Goal: Check status: Check status

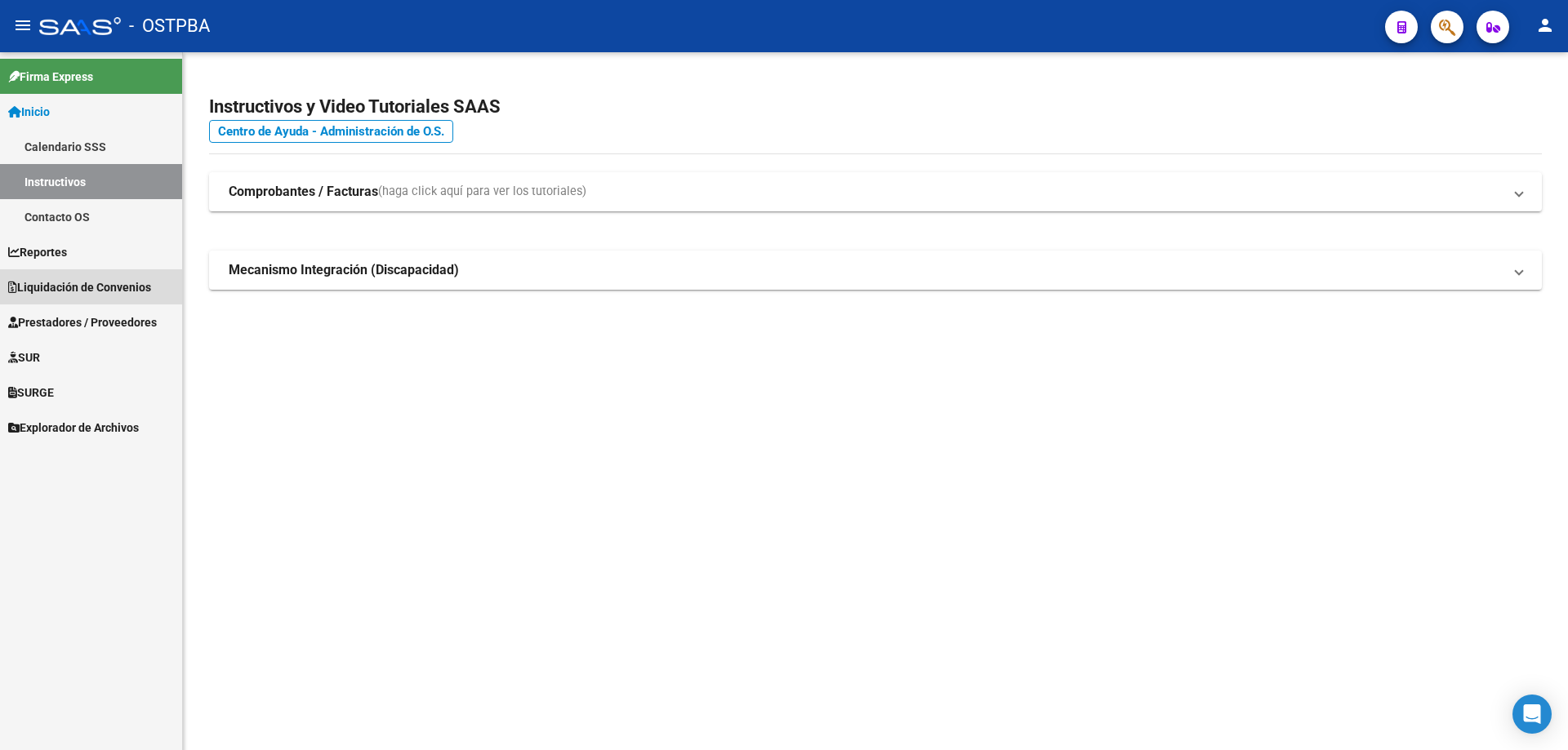
click at [40, 284] on span "Liquidación de Convenios" at bounding box center [79, 287] width 143 height 18
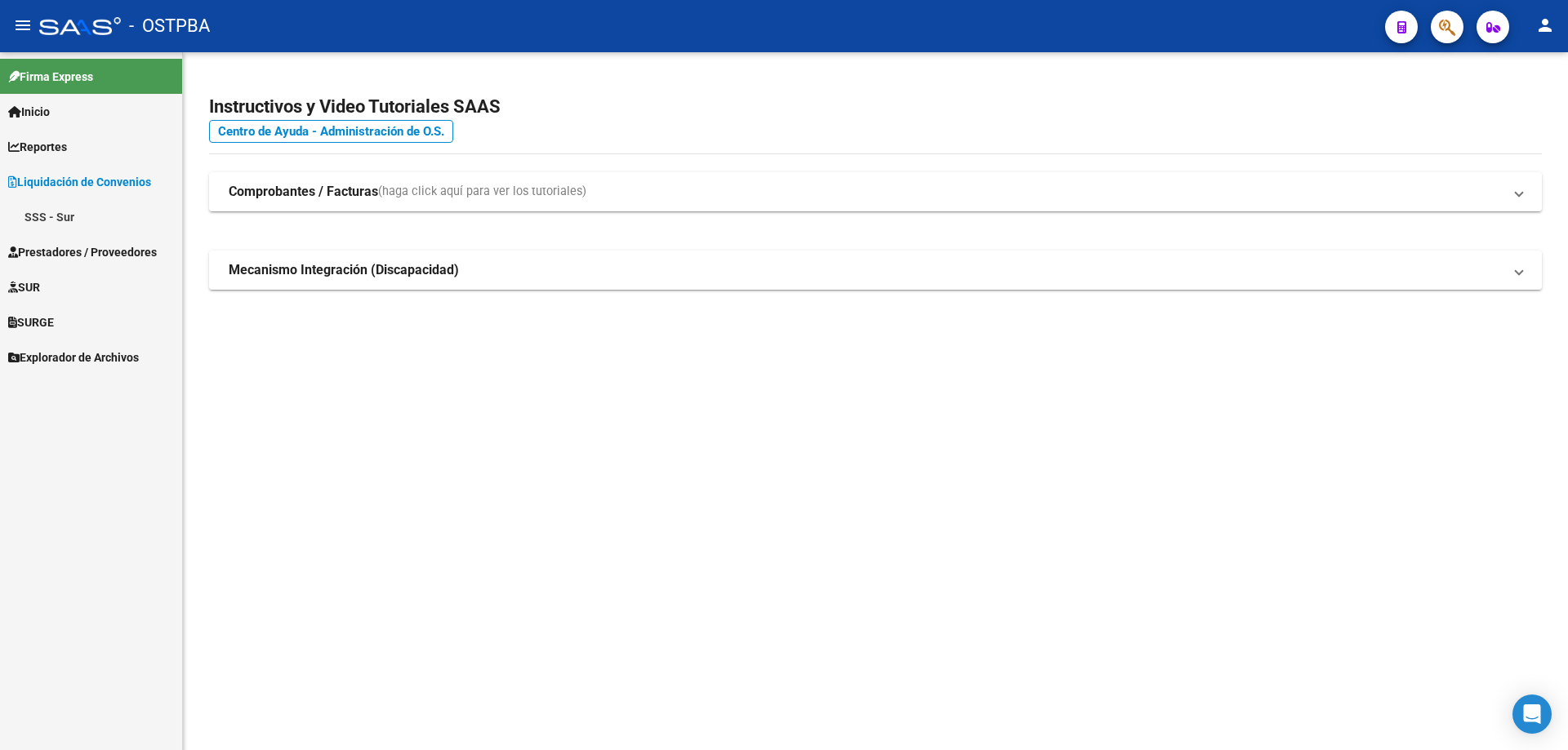
click at [56, 253] on span "Prestadores / Proveedores" at bounding box center [82, 252] width 149 height 18
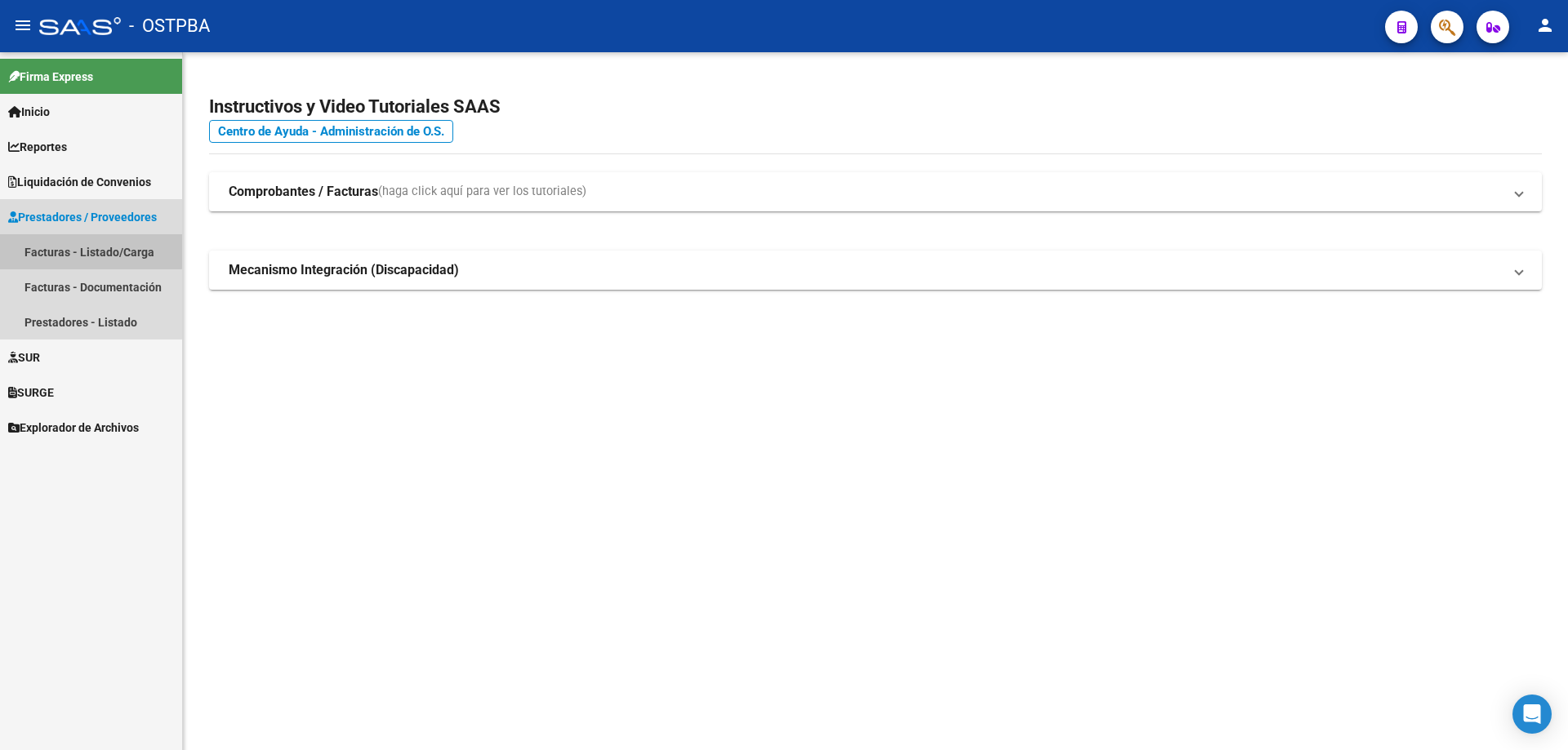
click at [59, 248] on link "Facturas - Listado/Carga" at bounding box center [91, 252] width 182 height 36
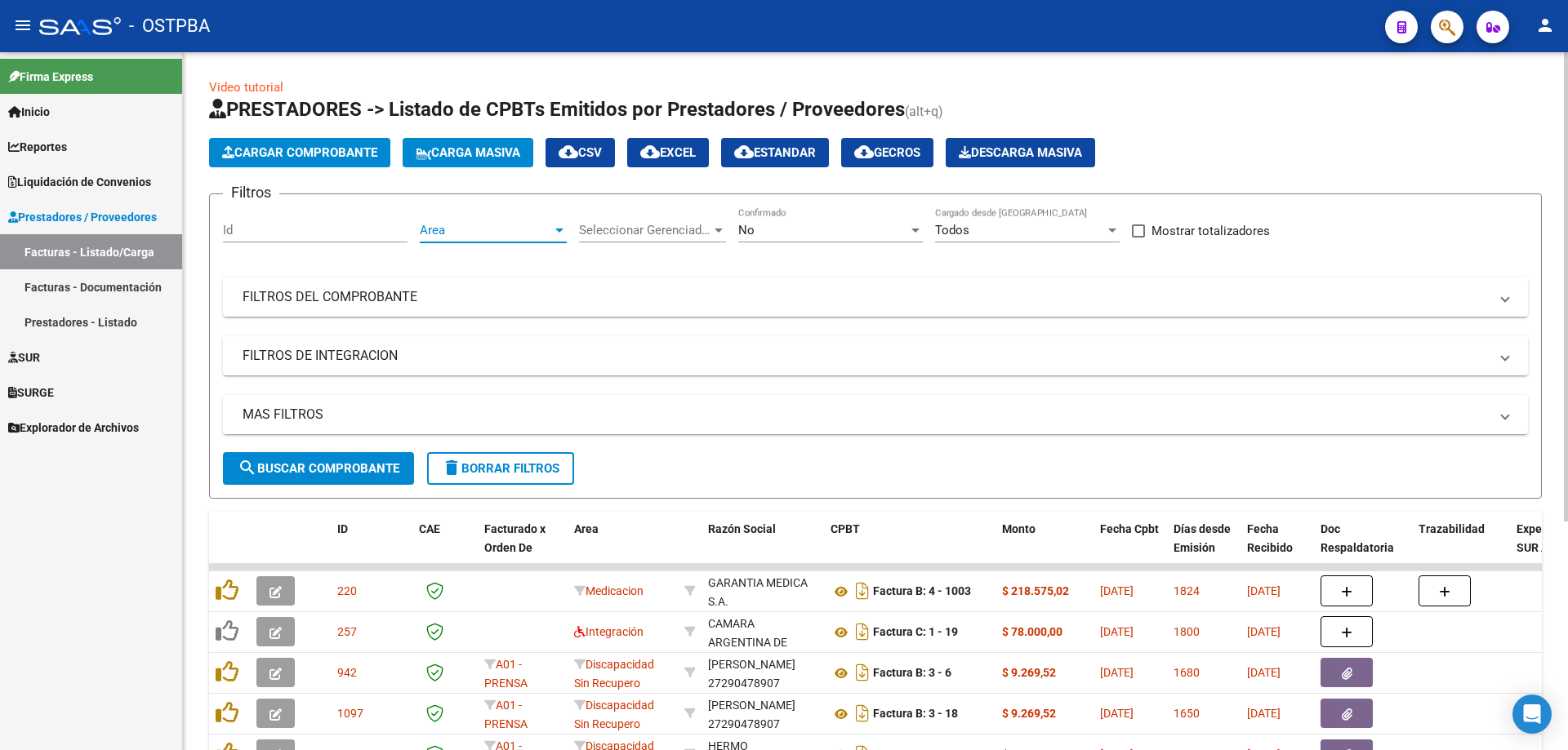
click at [560, 229] on div at bounding box center [559, 231] width 8 height 4
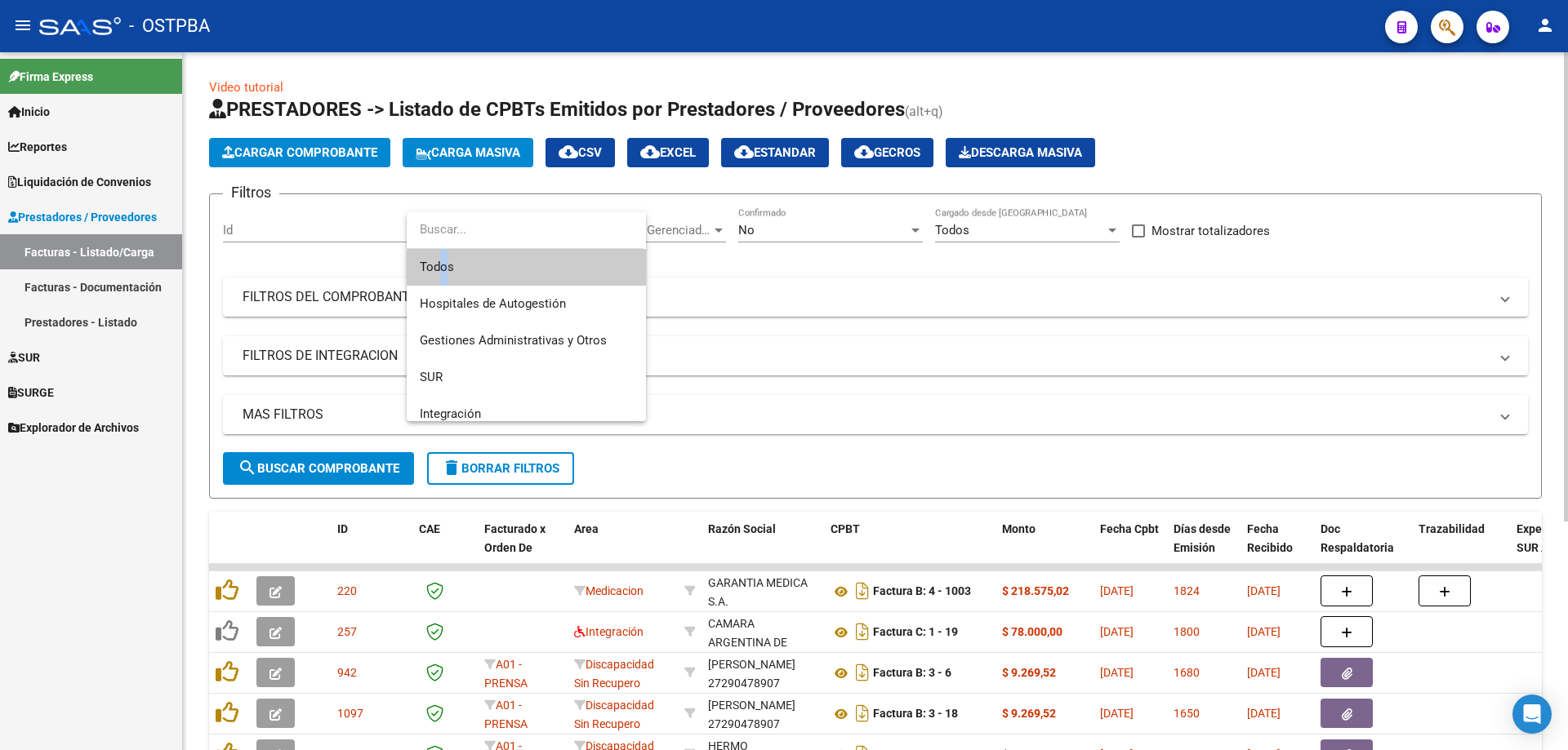
click at [437, 263] on span "Todos" at bounding box center [526, 266] width 213 height 37
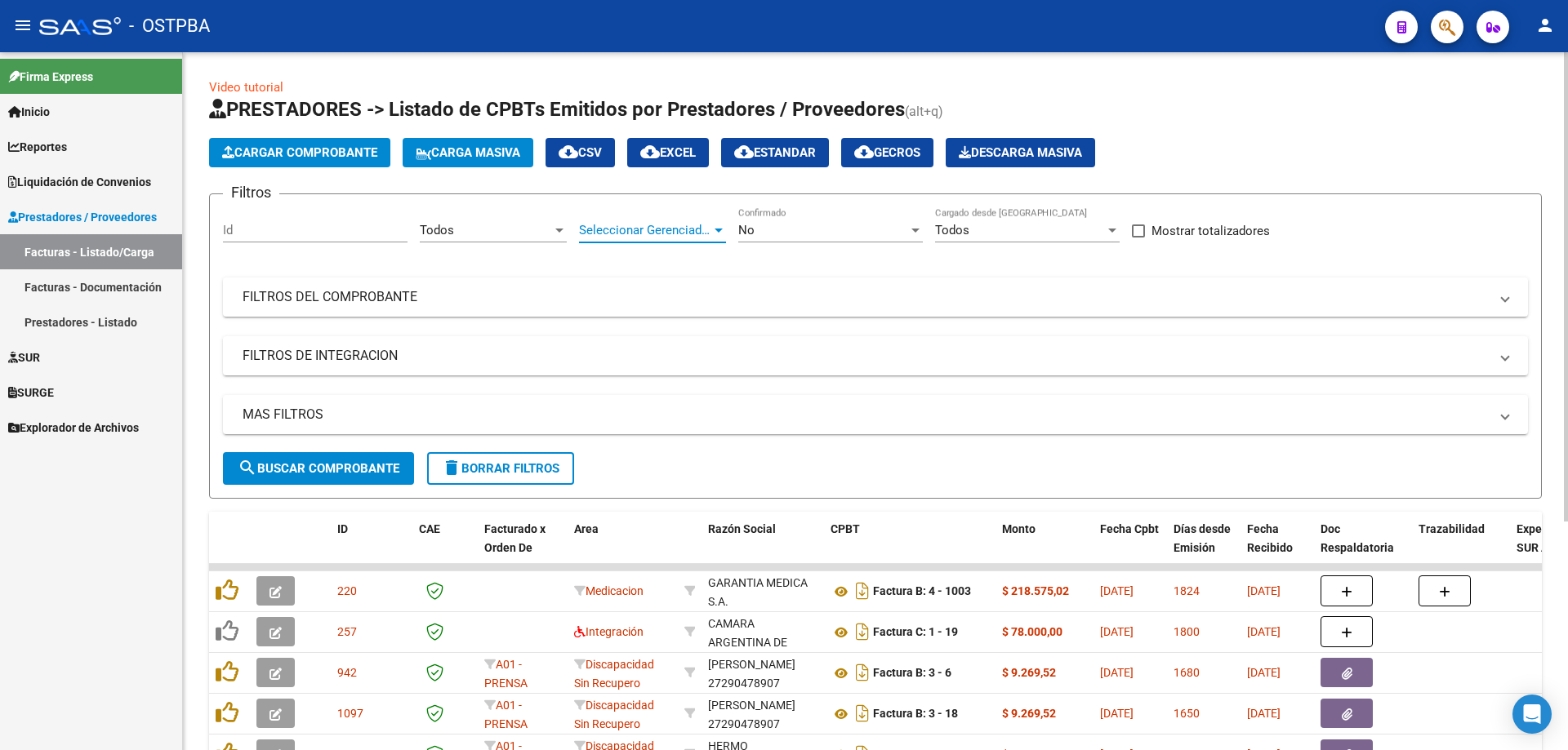
click at [715, 229] on div at bounding box center [719, 231] width 8 height 4
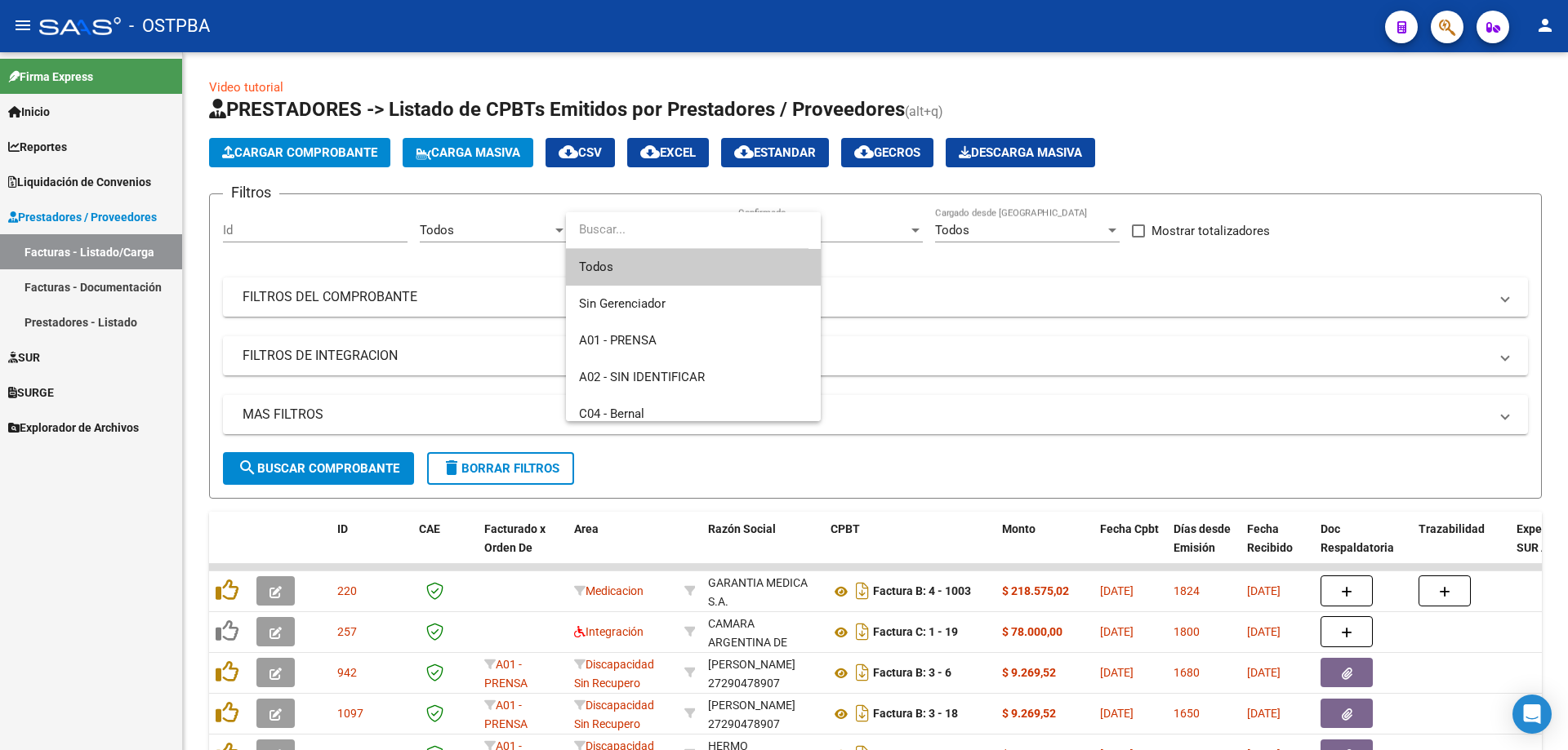
click at [614, 266] on span "Todos" at bounding box center [693, 266] width 229 height 37
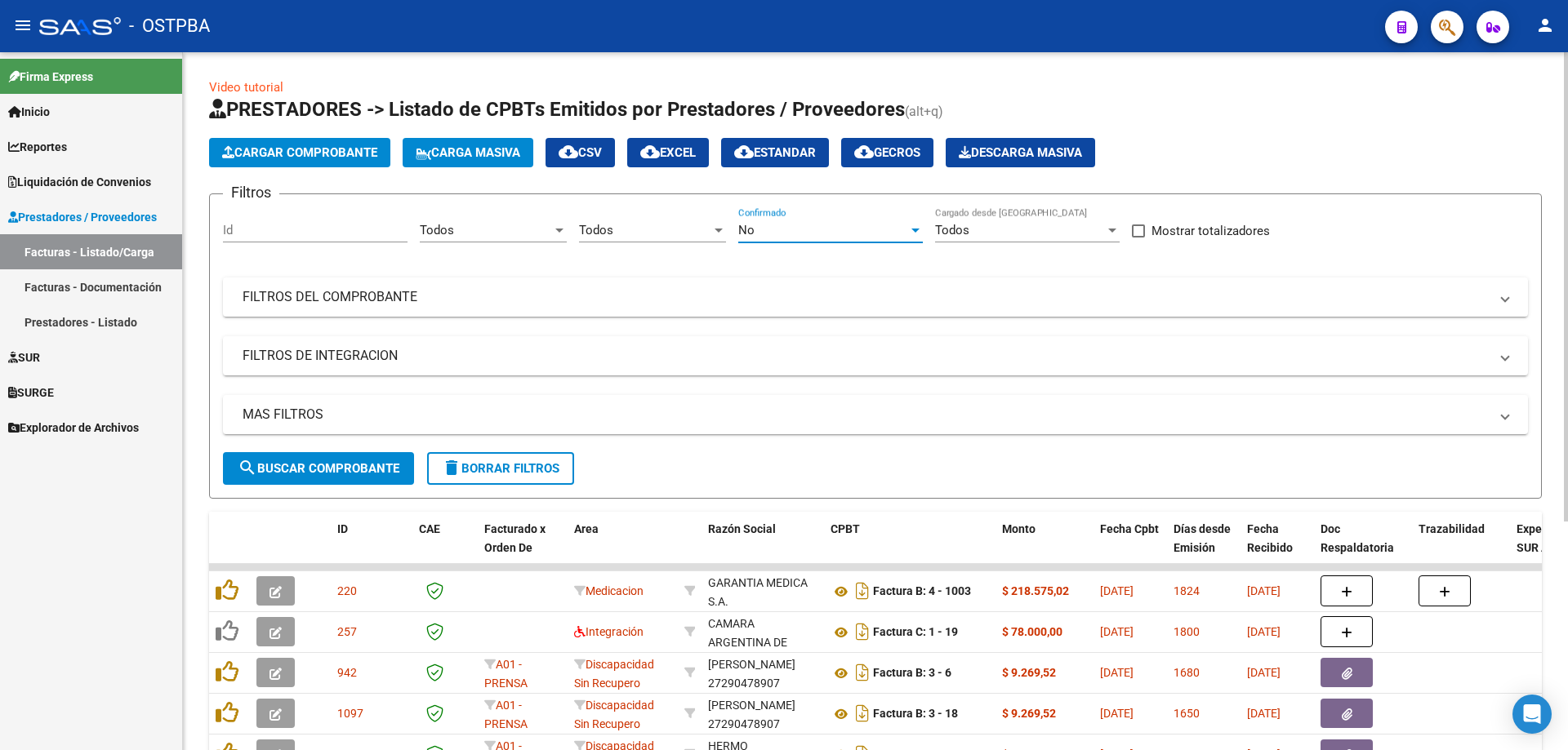
click at [918, 229] on div at bounding box center [915, 231] width 8 height 4
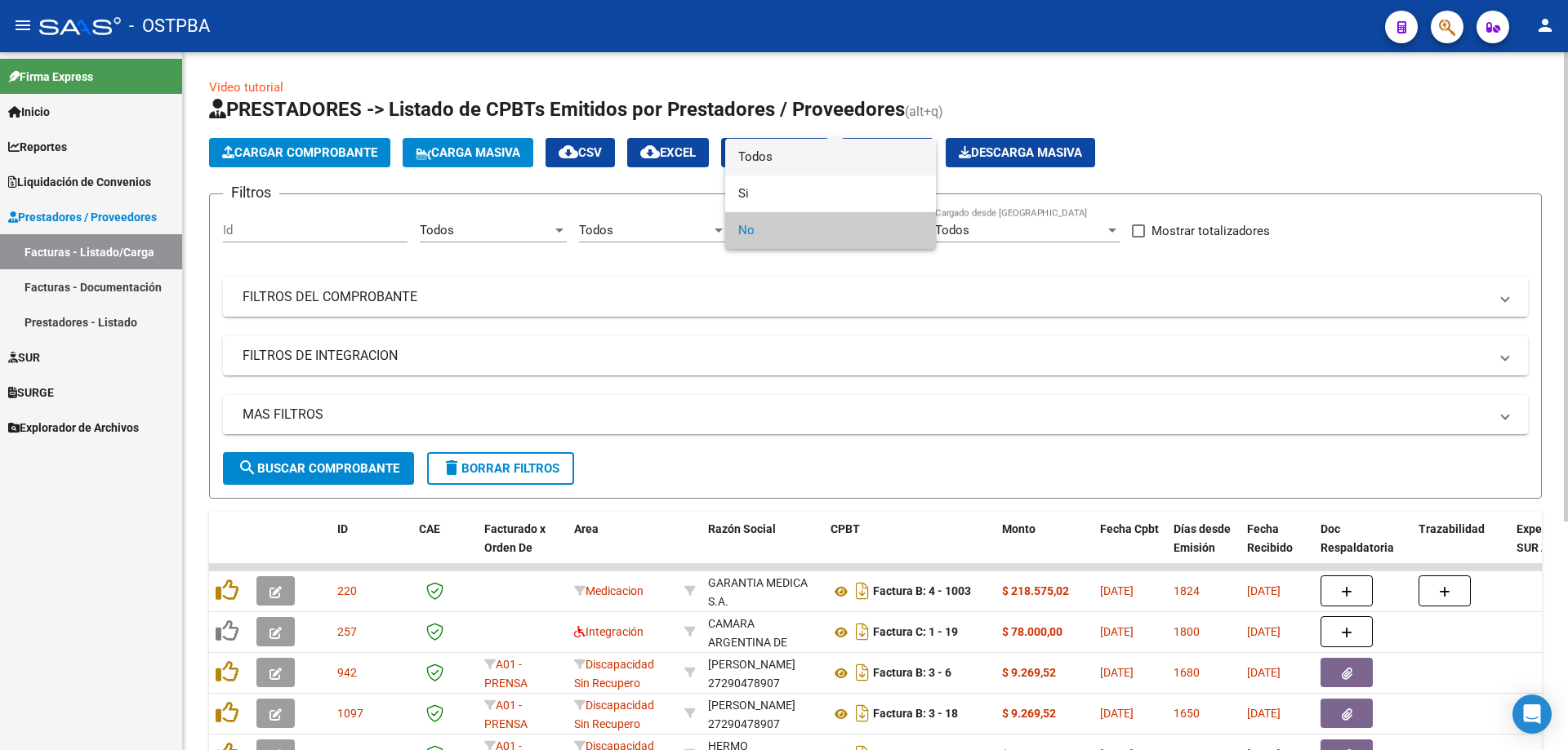
click at [784, 160] on span "Todos" at bounding box center [830, 157] width 185 height 37
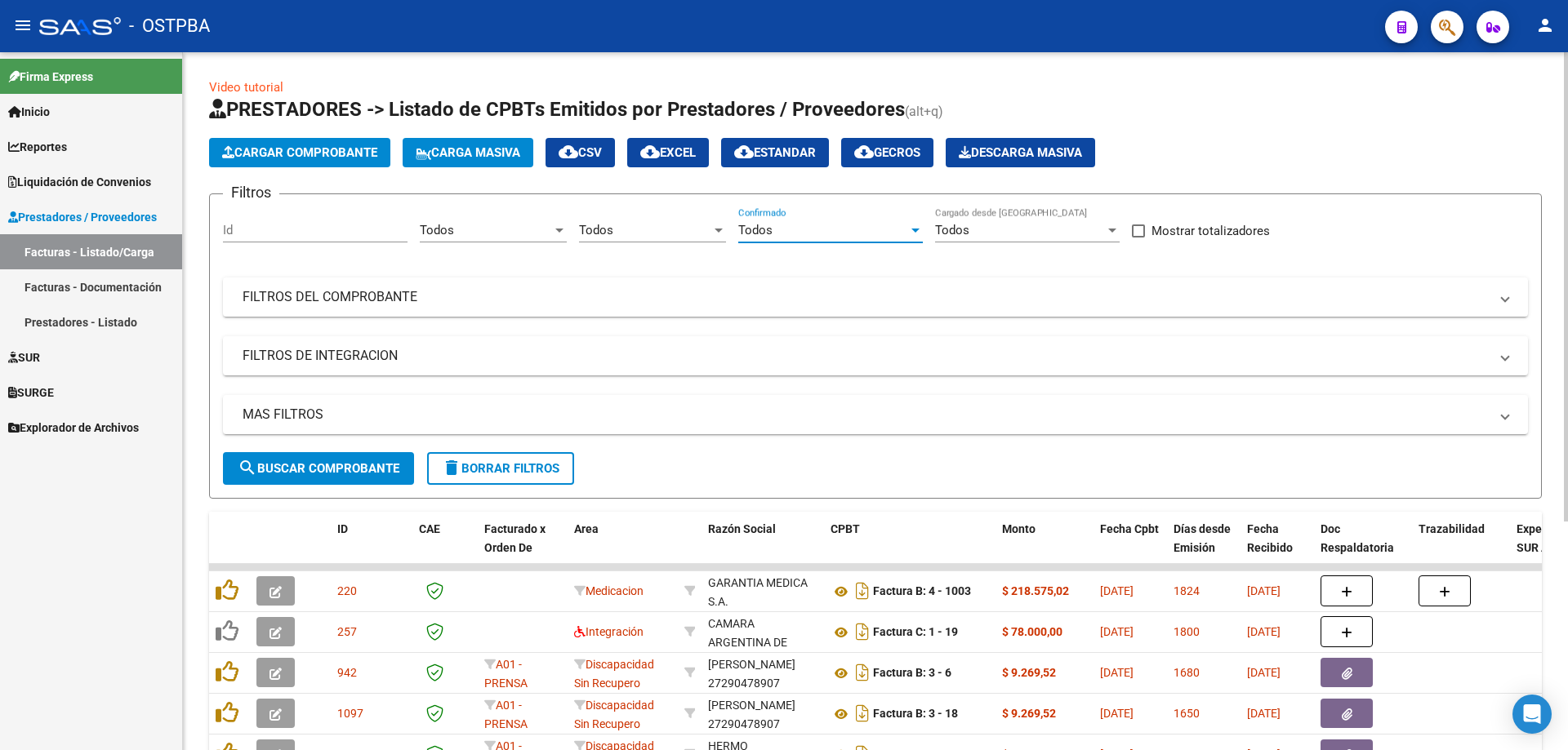
click at [1110, 232] on div at bounding box center [1112, 231] width 8 height 4
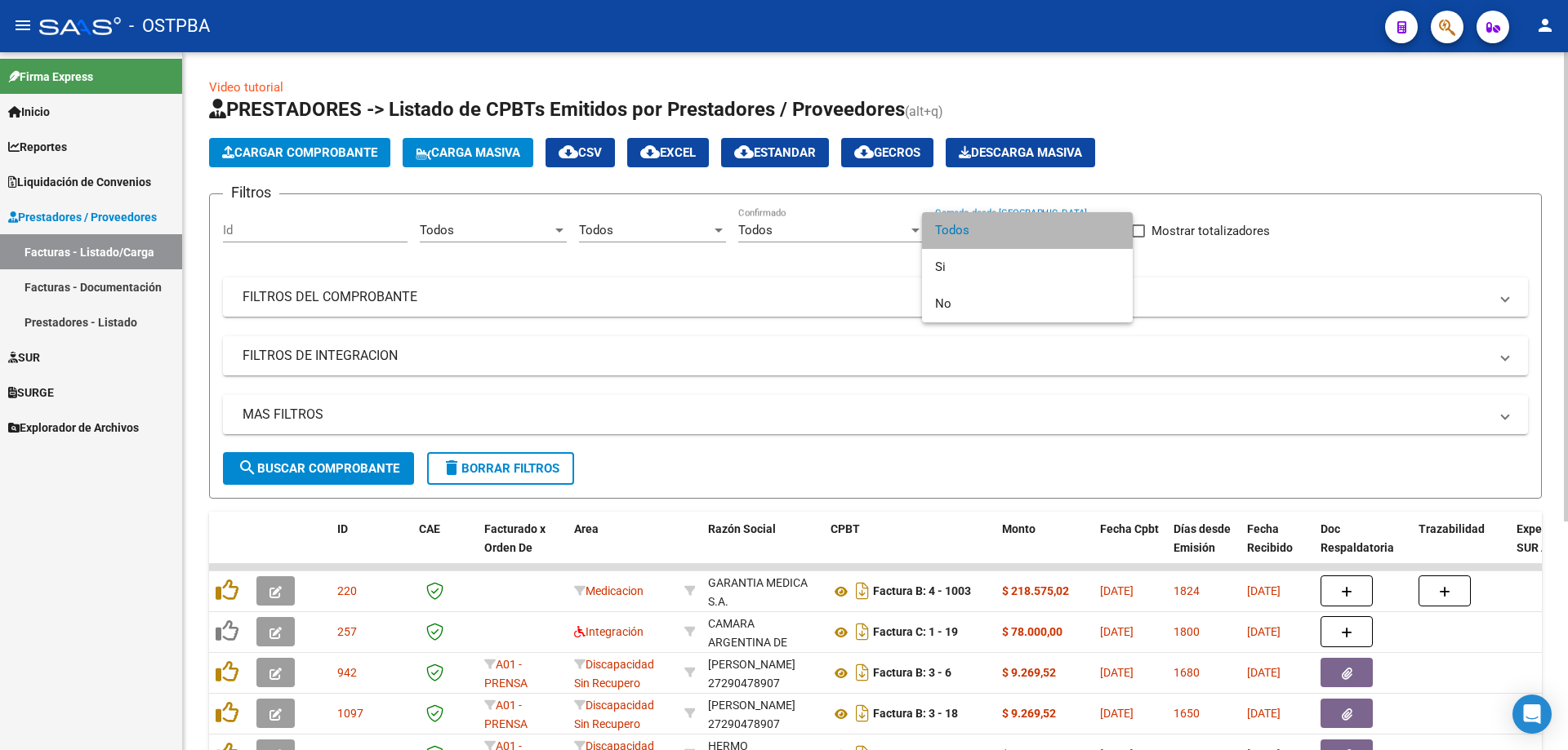
click at [962, 227] on span "Todos" at bounding box center [1027, 230] width 185 height 37
click at [268, 289] on mat-panel-title "FILTROS DEL COMPROBANTE" at bounding box center [866, 297] width 1246 height 18
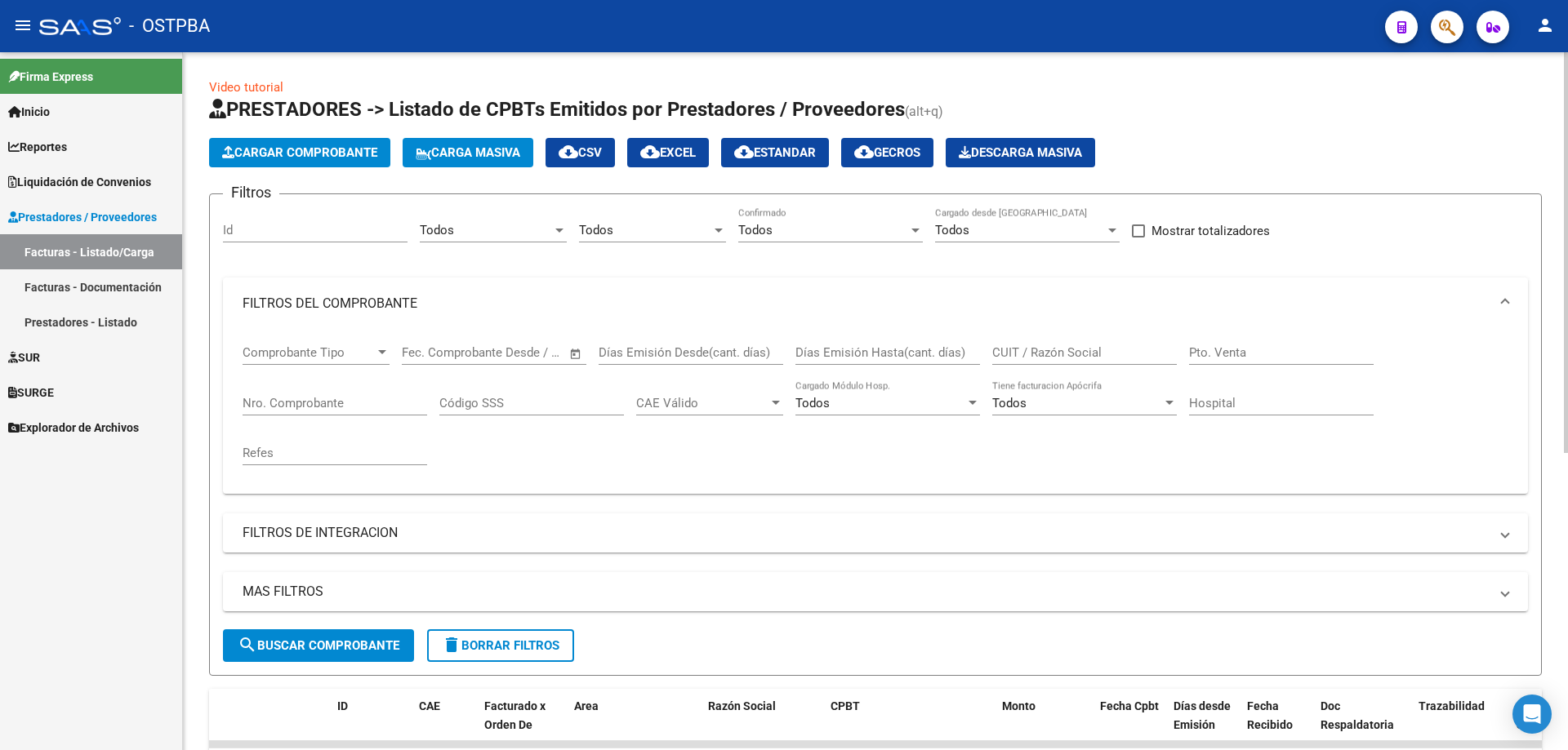
click at [286, 399] on input "Nro. Comprobante" at bounding box center [335, 403] width 185 height 15
type input "1062408"
click at [315, 648] on span "search Buscar Comprobante" at bounding box center [319, 645] width 162 height 15
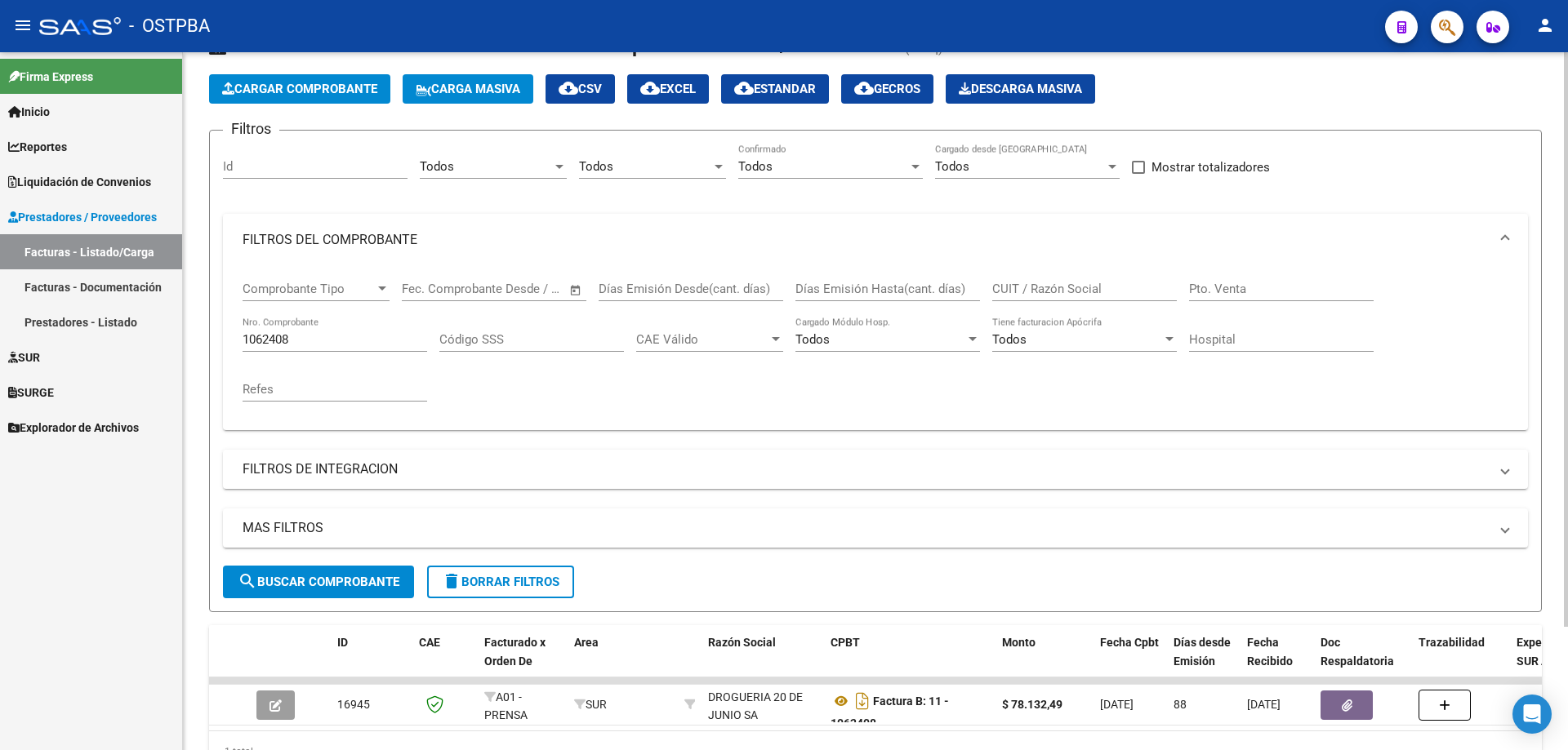
scroll to position [150, 0]
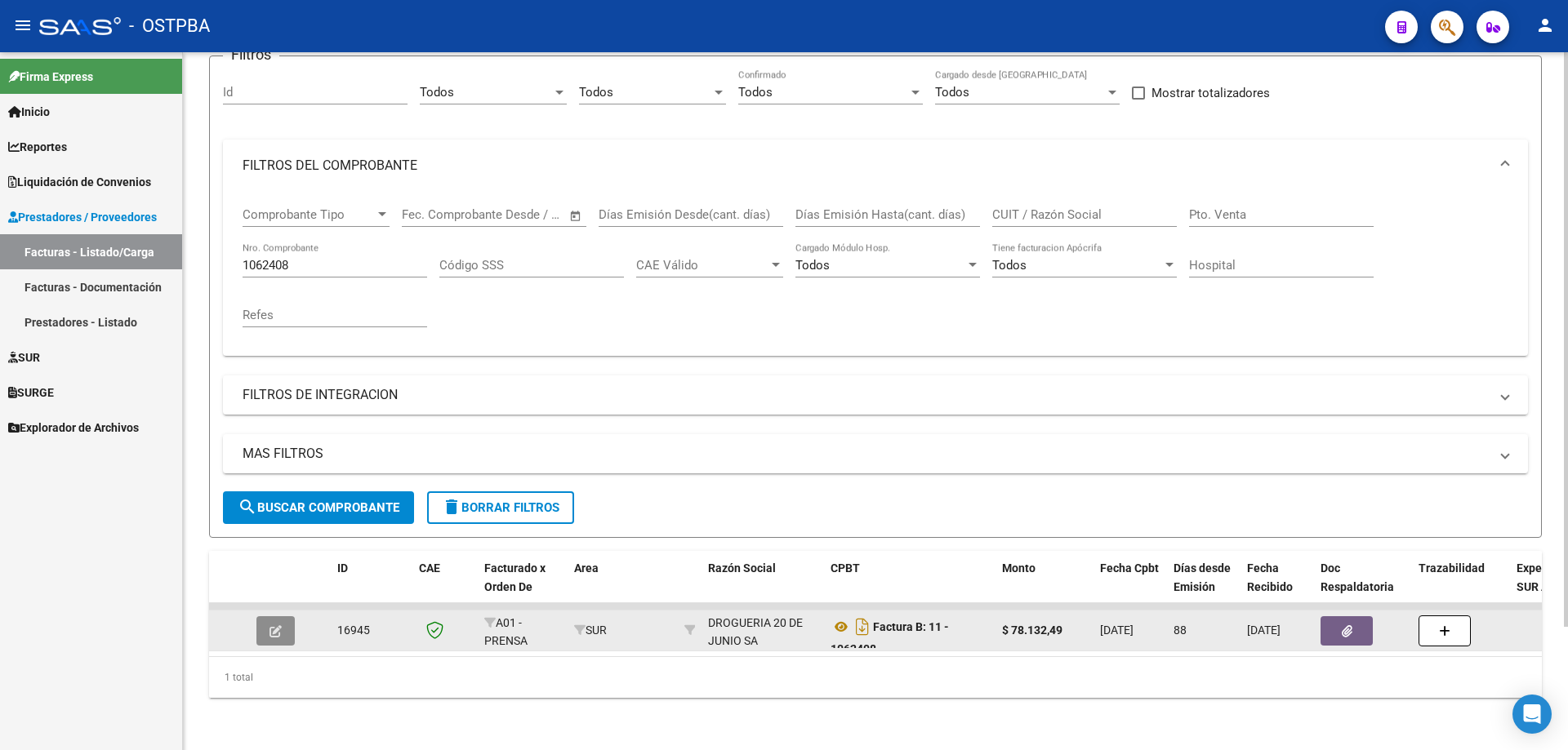
click at [281, 616] on button "button" at bounding box center [275, 631] width 39 height 30
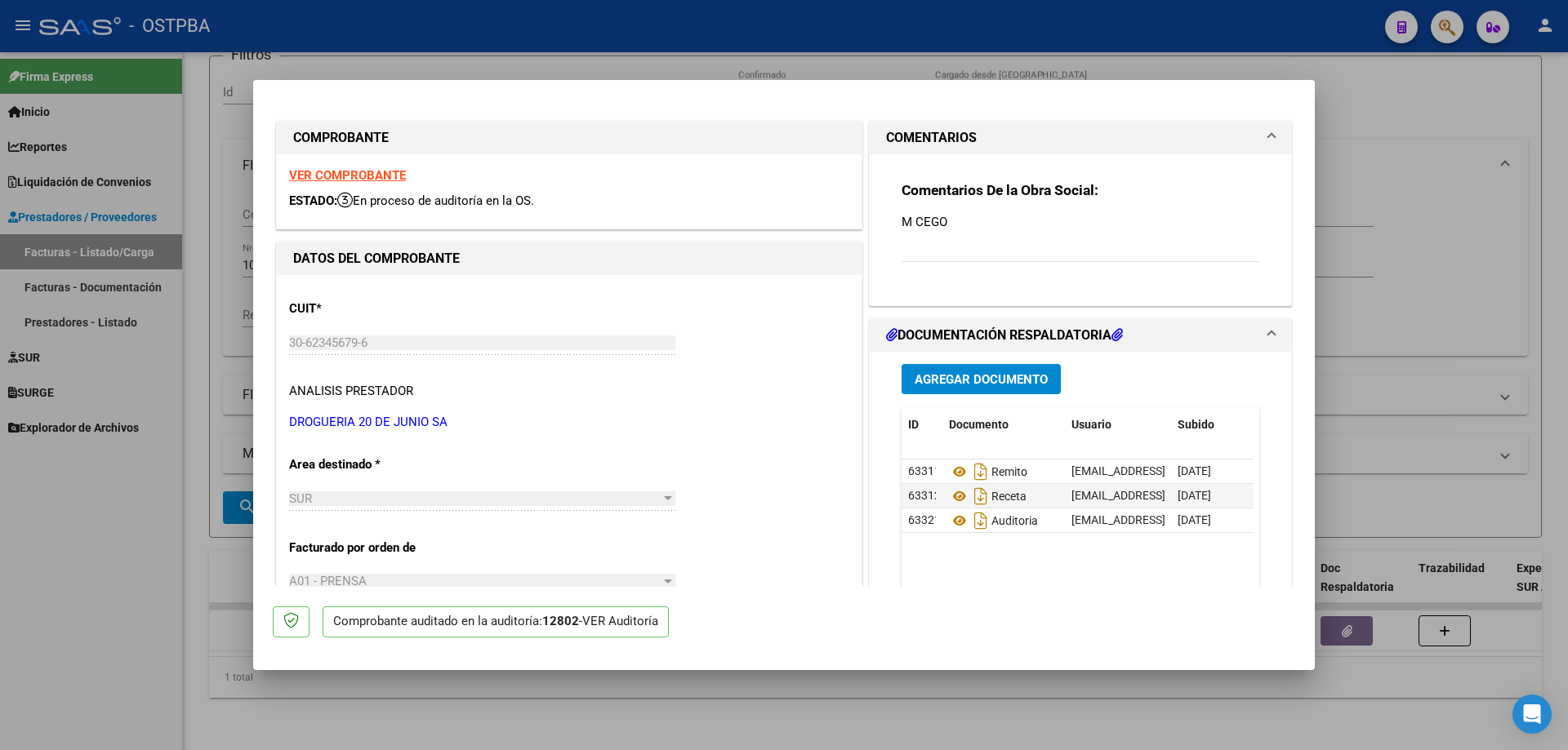
click at [335, 174] on strong "VER COMPROBANTE" at bounding box center [348, 175] width 117 height 15
click at [949, 473] on icon at bounding box center [960, 472] width 22 height 20
click at [325, 176] on strong "VER COMPROBANTE" at bounding box center [348, 175] width 117 height 15
click at [950, 475] on icon at bounding box center [960, 472] width 22 height 20
click at [955, 493] on icon at bounding box center [960, 496] width 22 height 20
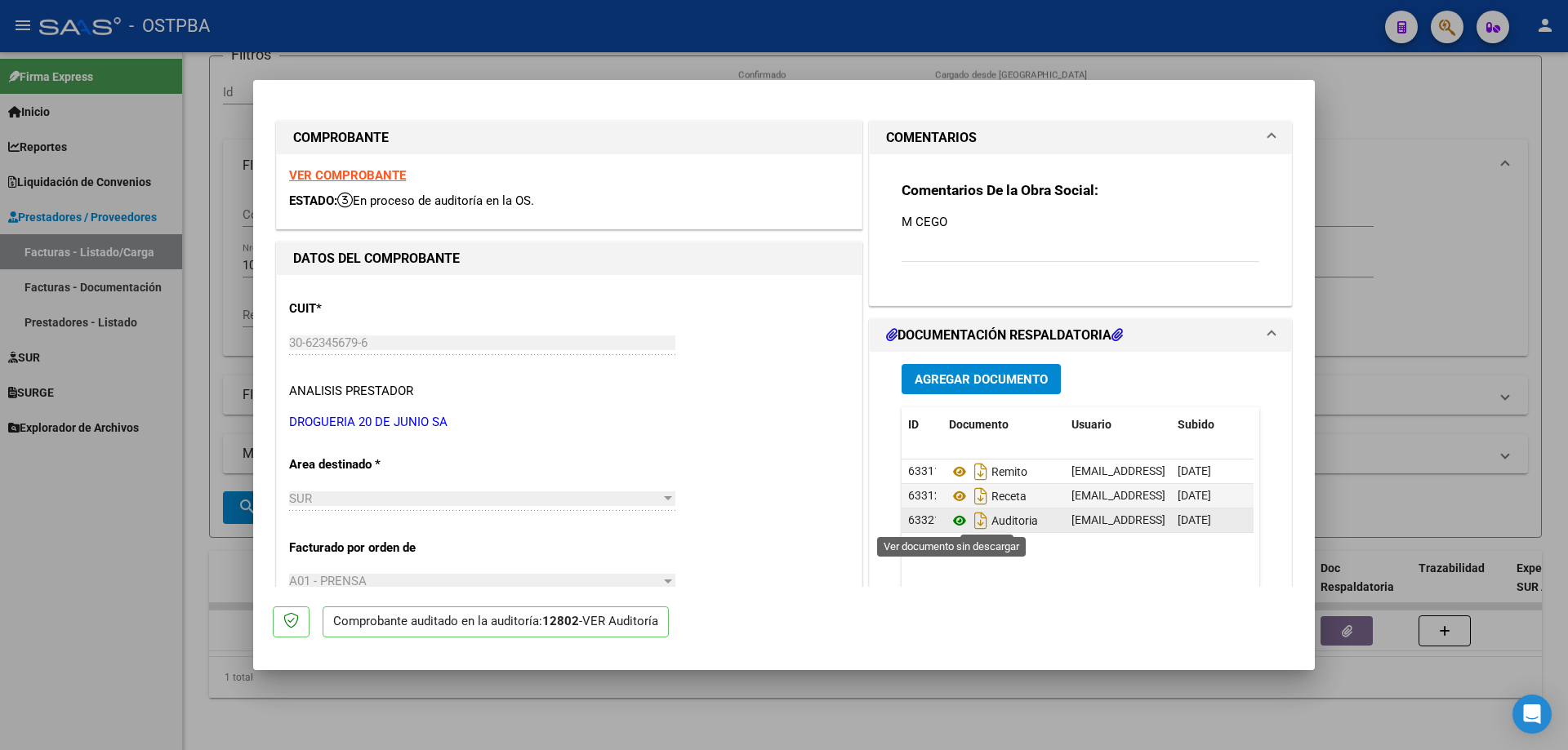
click at [949, 521] on icon at bounding box center [960, 521] width 22 height 20
